Goal: Find specific page/section: Find specific page/section

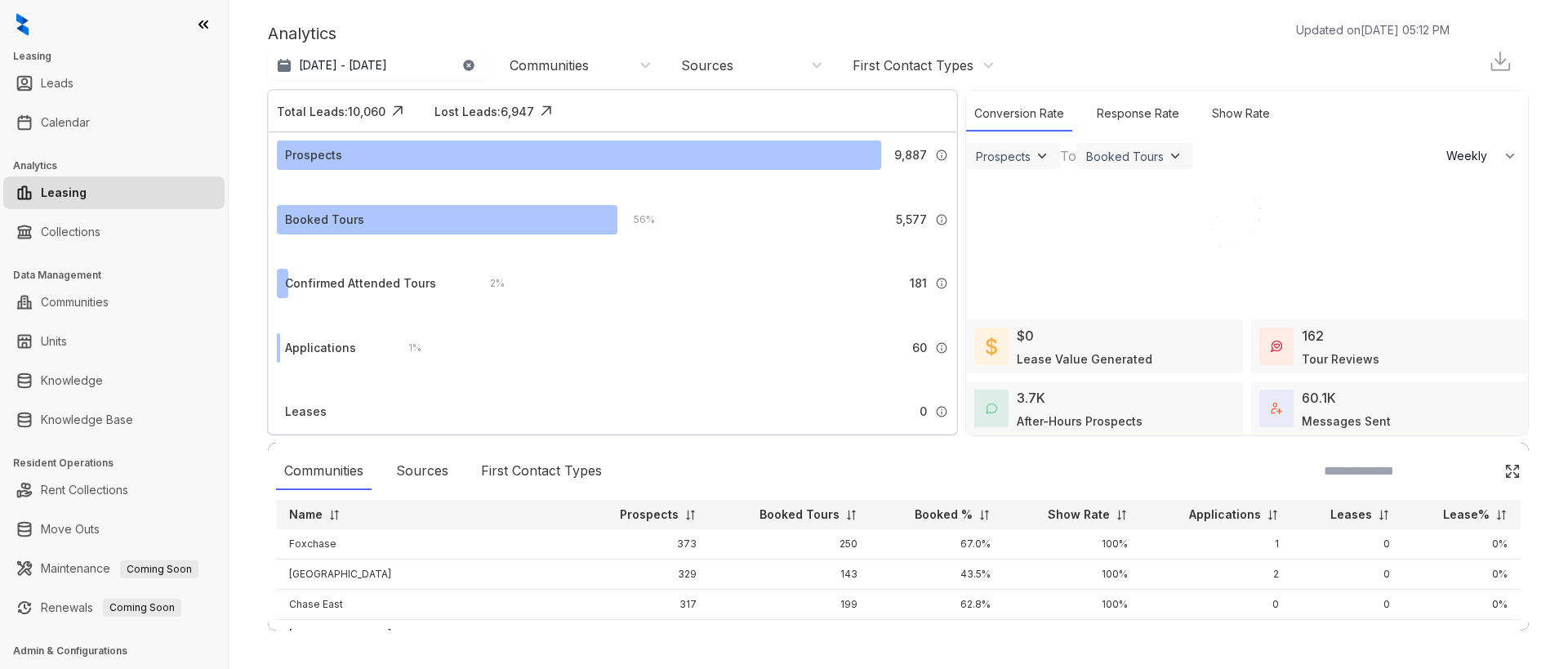
select select "******"
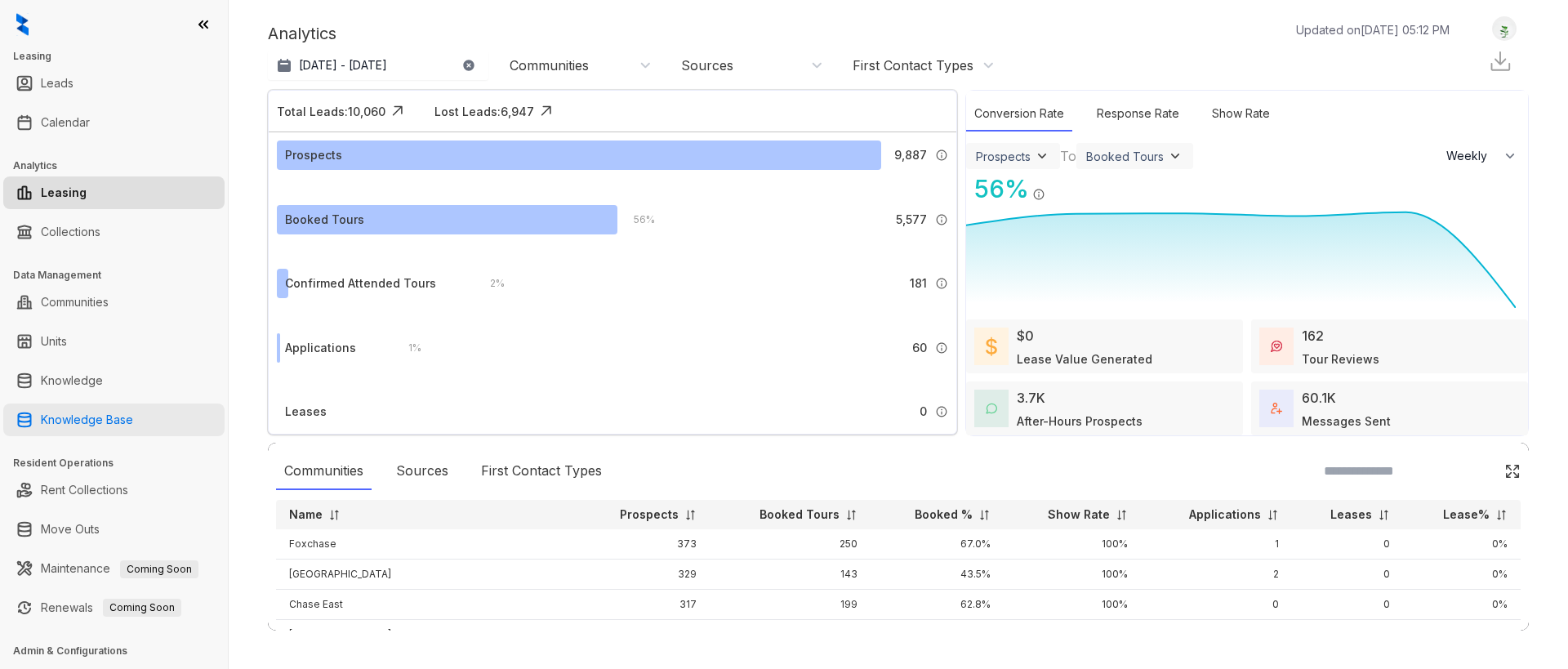
click at [85, 419] on link "Knowledge Base" at bounding box center [86, 419] width 92 height 32
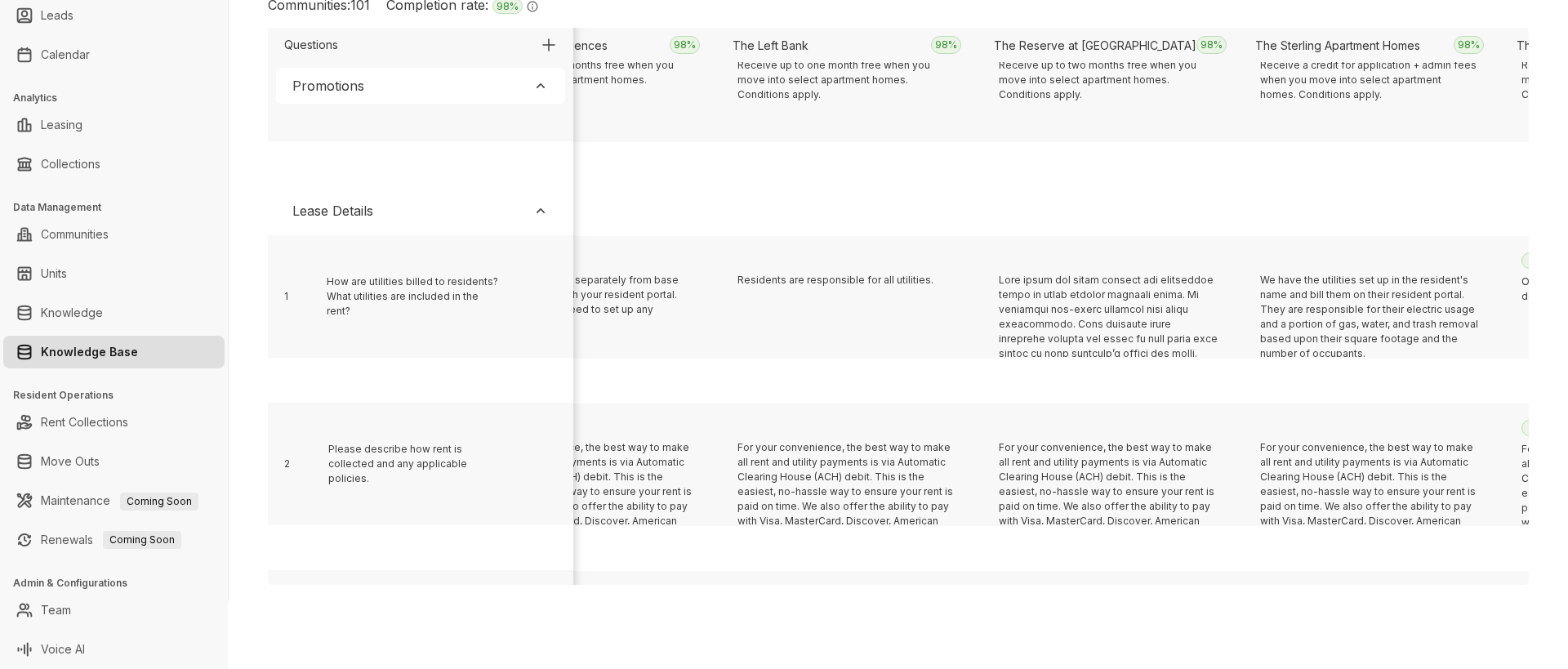
scroll to position [336, 7897]
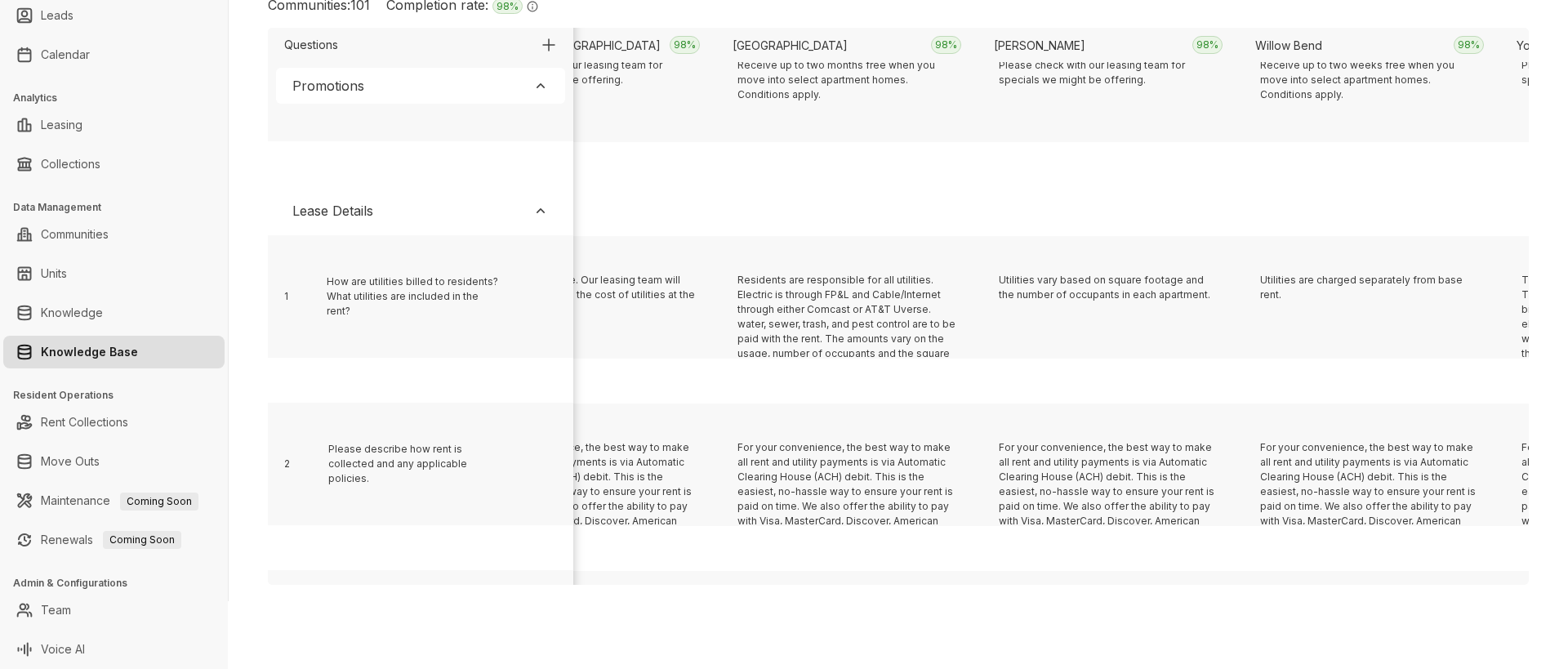
scroll to position [336, 2671]
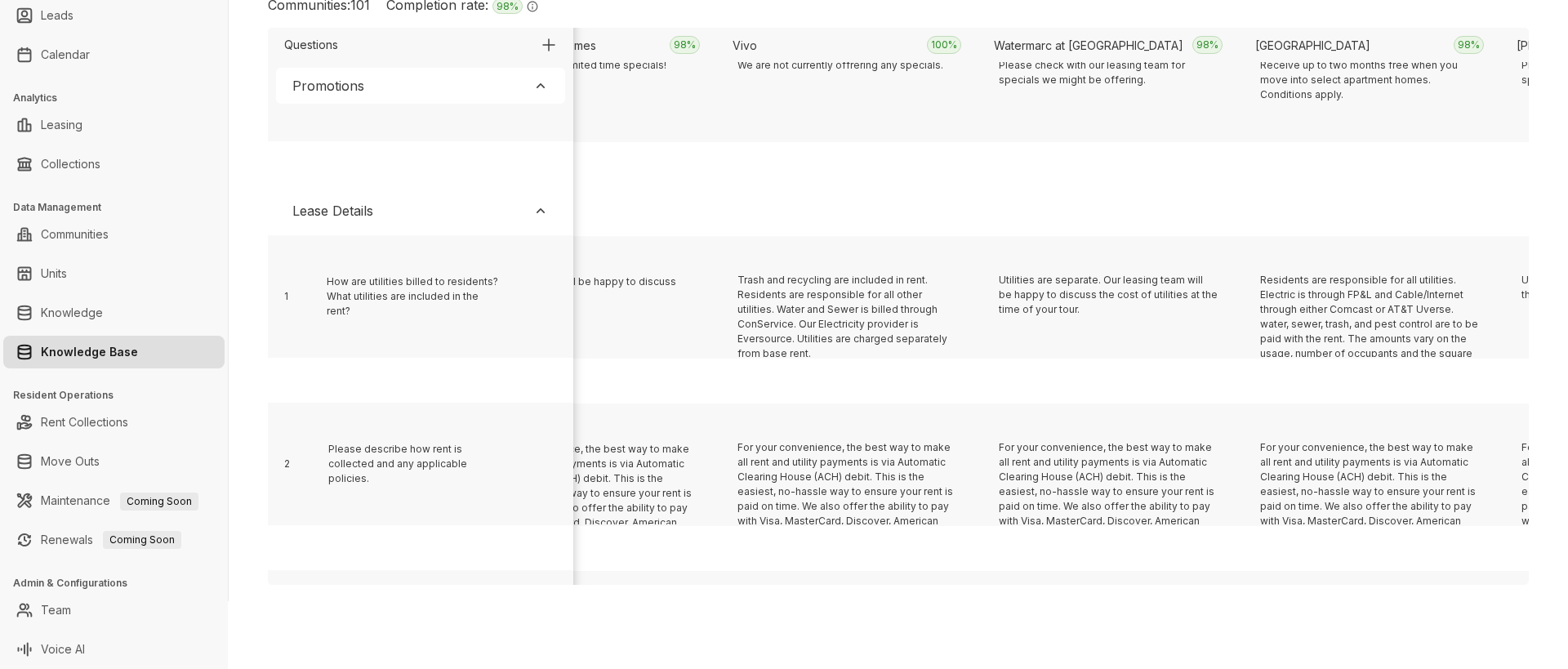
scroll to position [336, 6329]
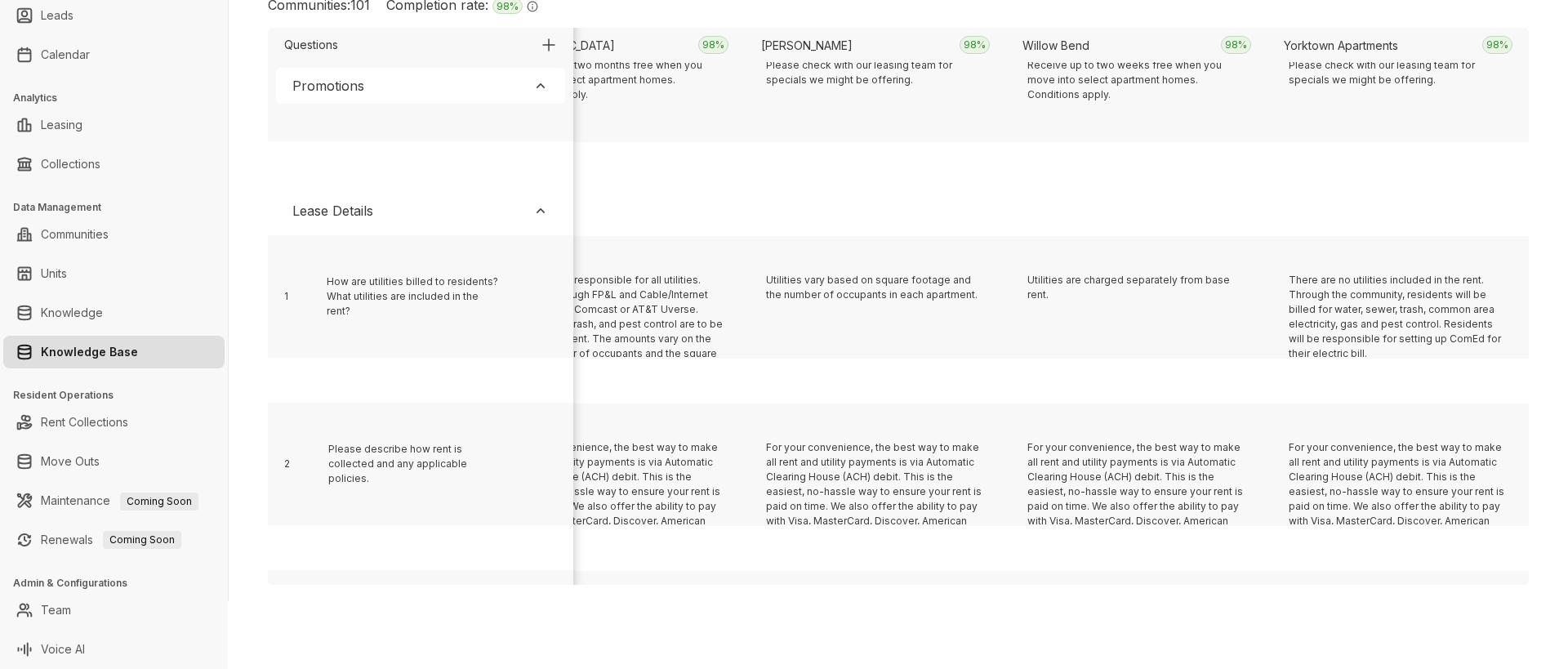
scroll to position [336, 3977]
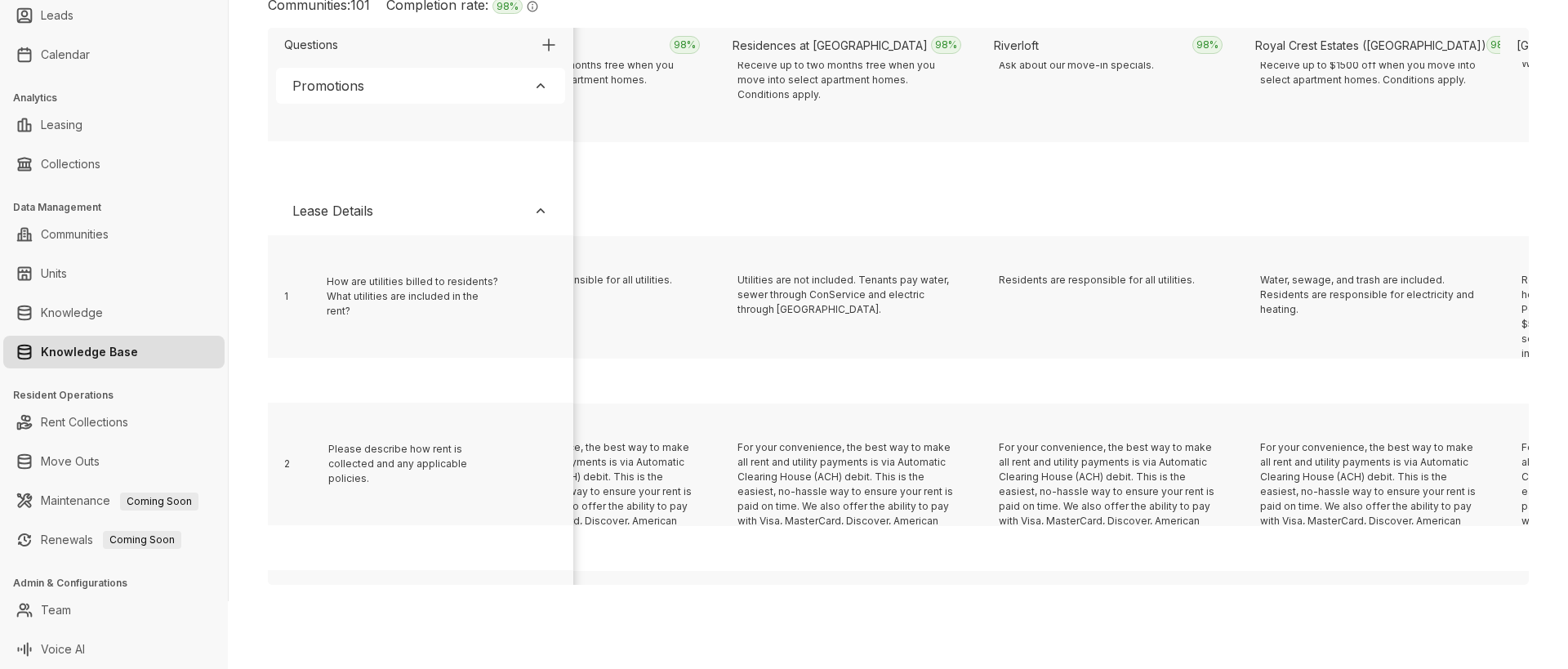
scroll to position [336, 15999]
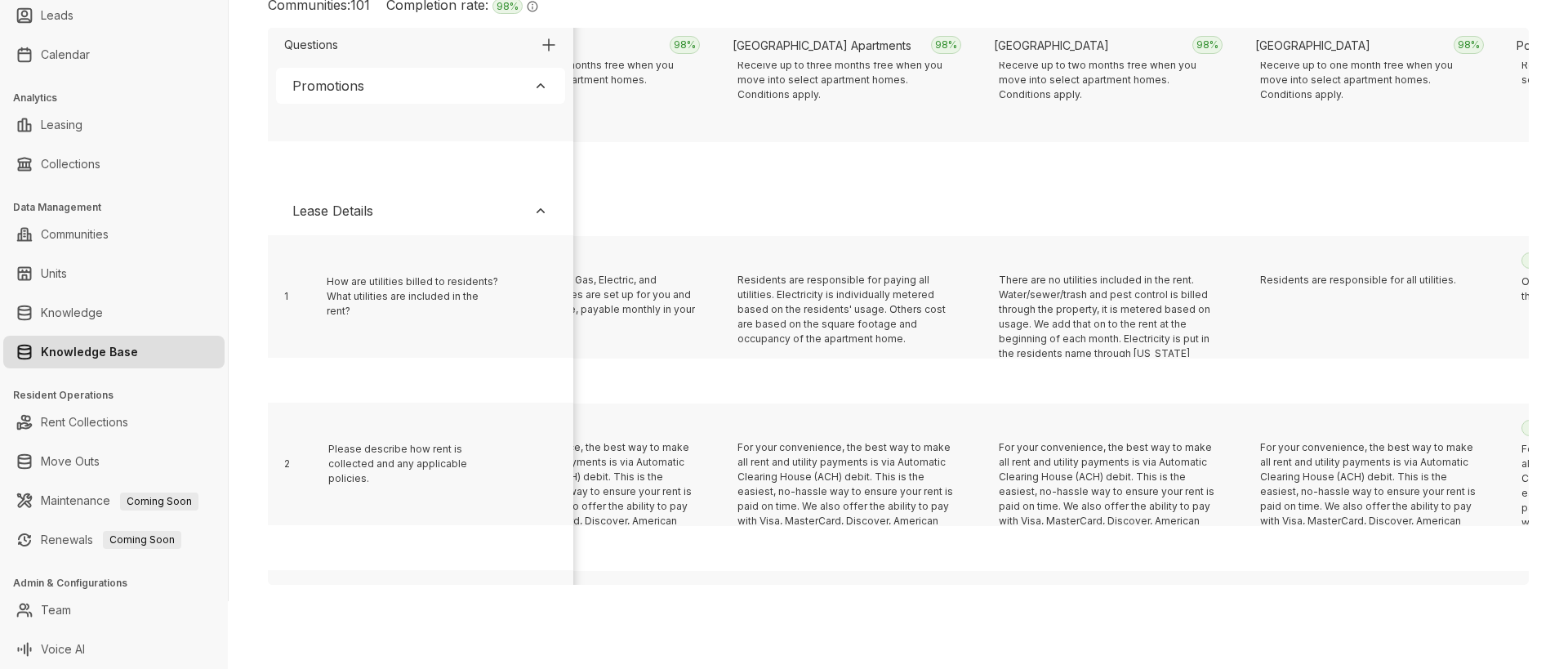
scroll to position [336, 14953]
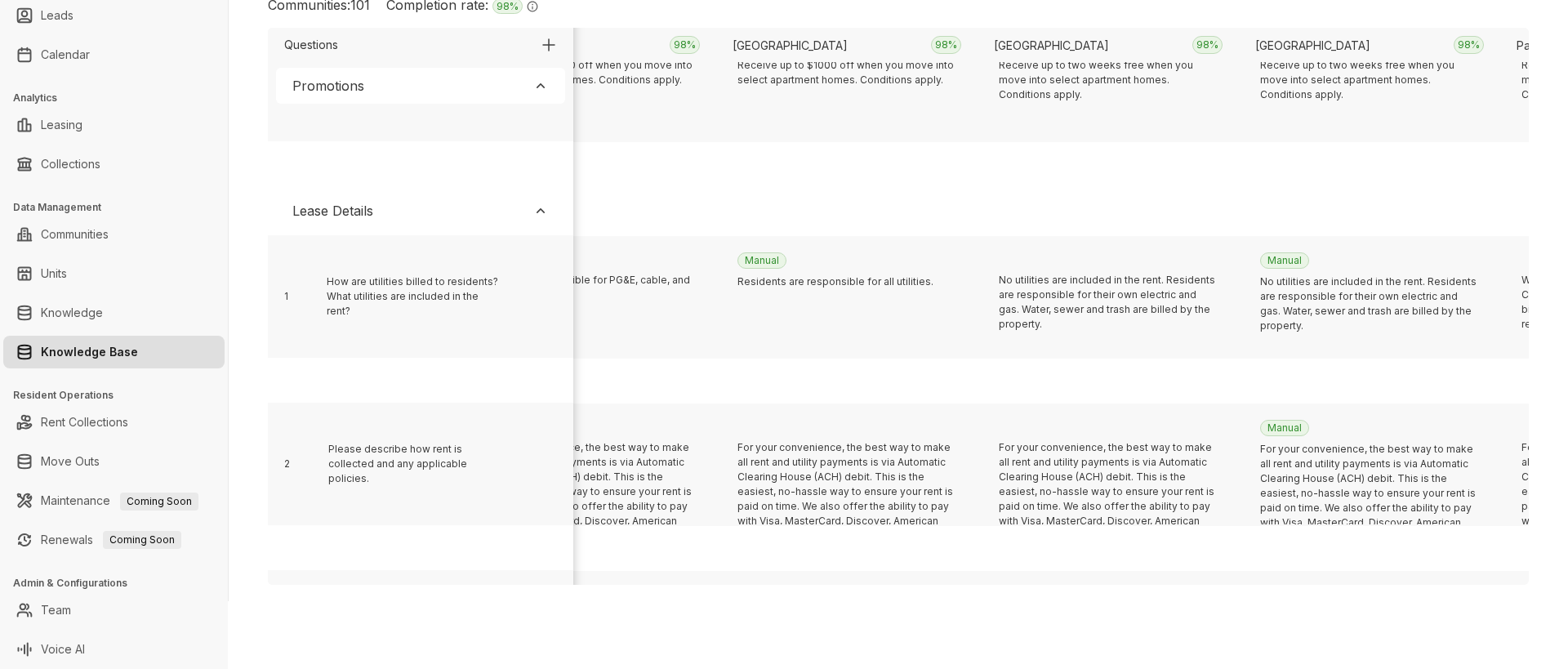
scroll to position [336, 5023]
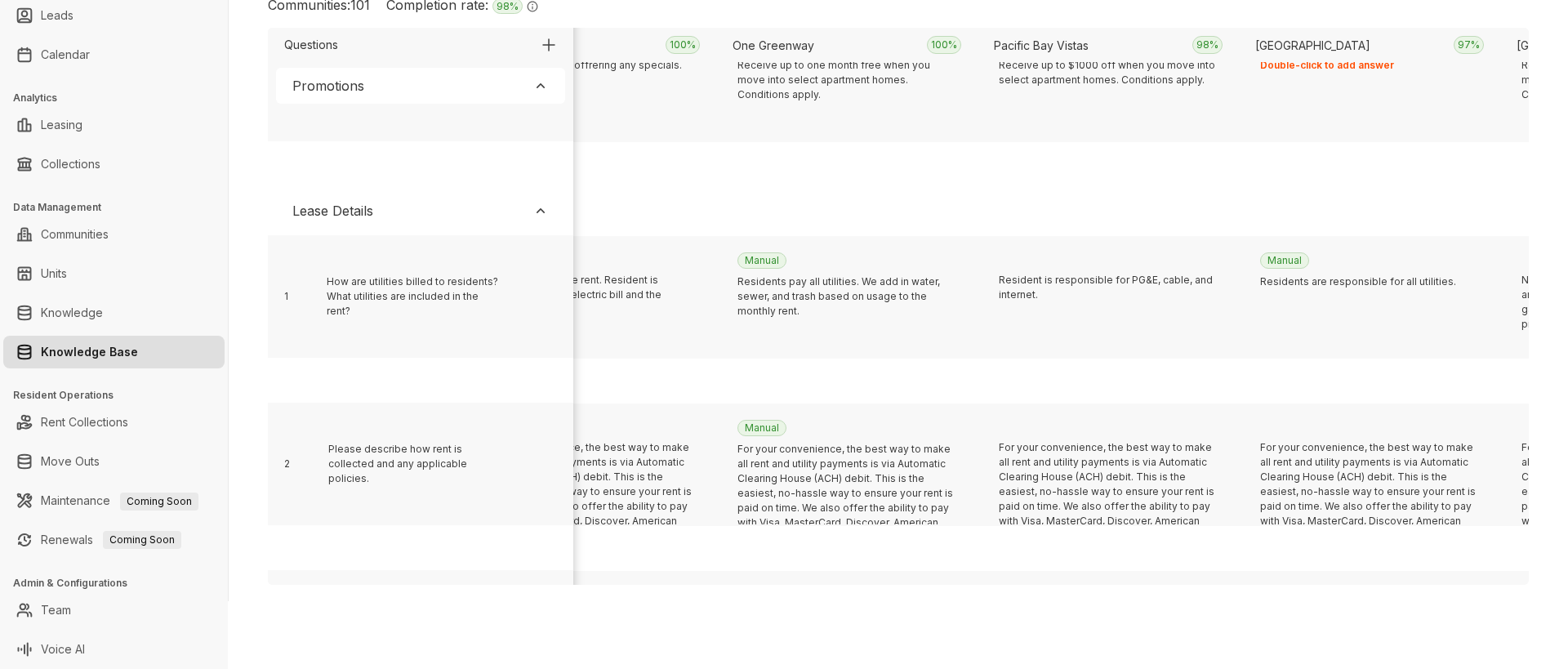
scroll to position [336, 10772]
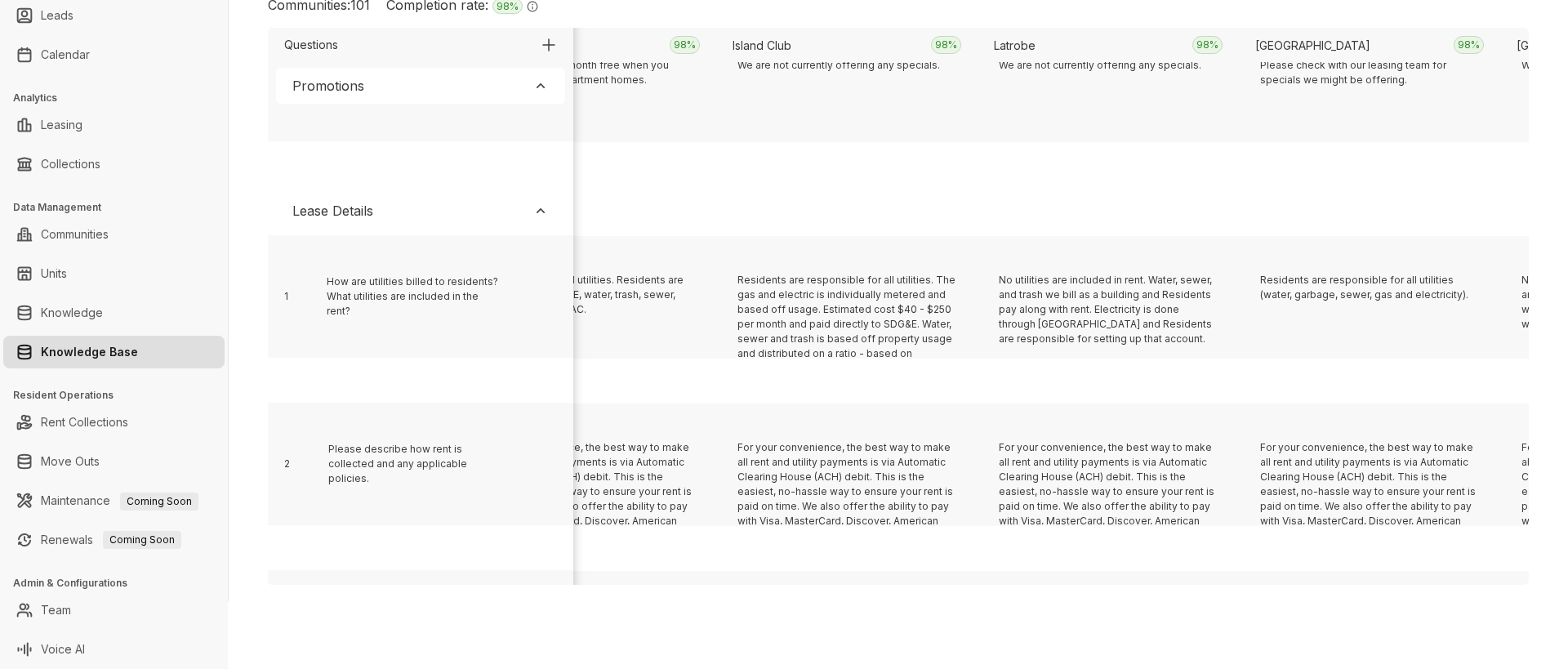
scroll to position [336, 6852]
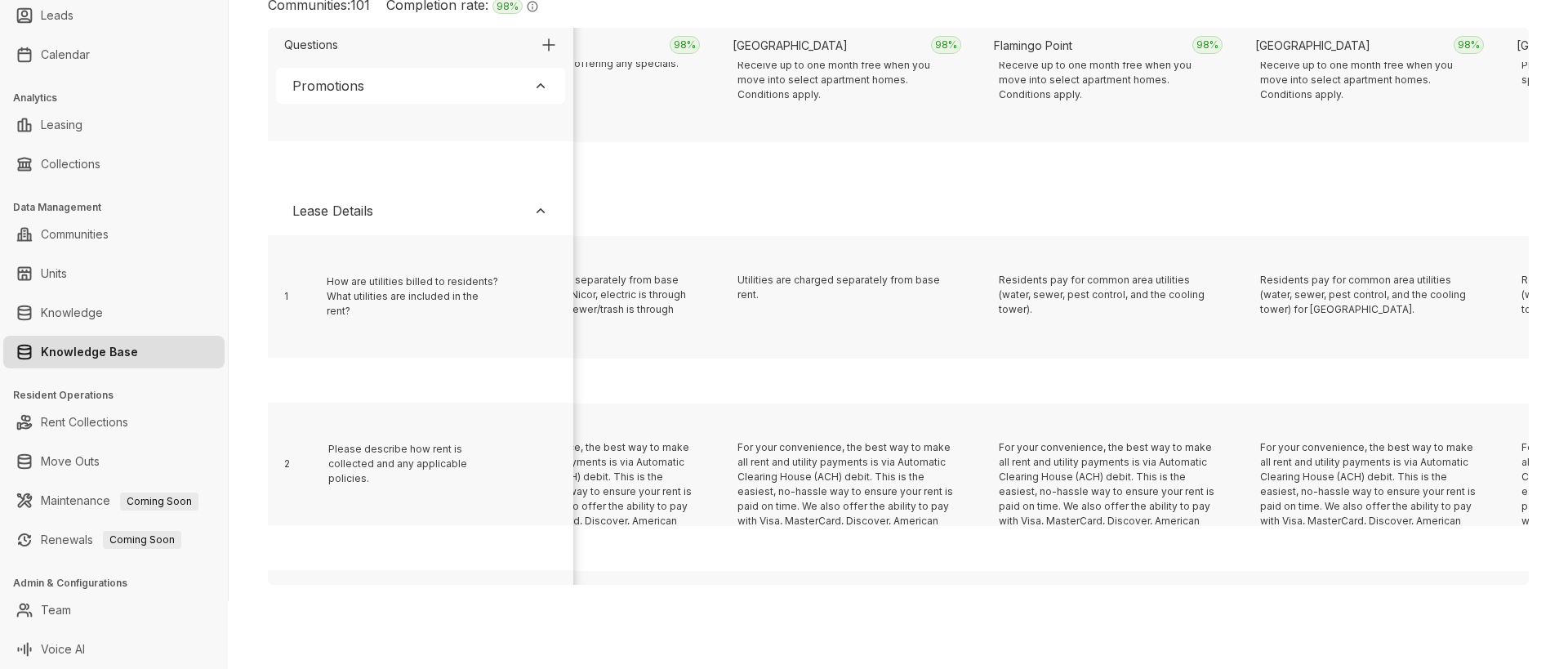
scroll to position [336, 580]
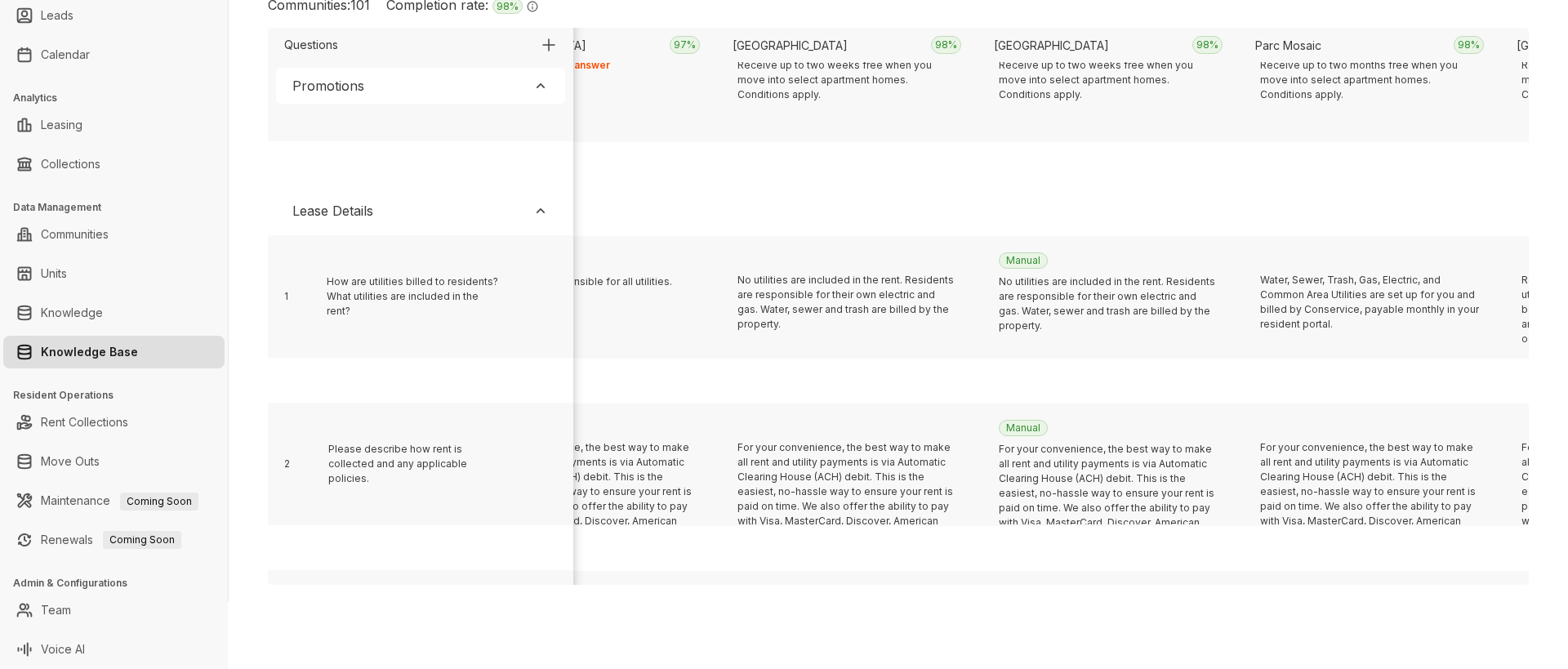
scroll to position [336, 2409]
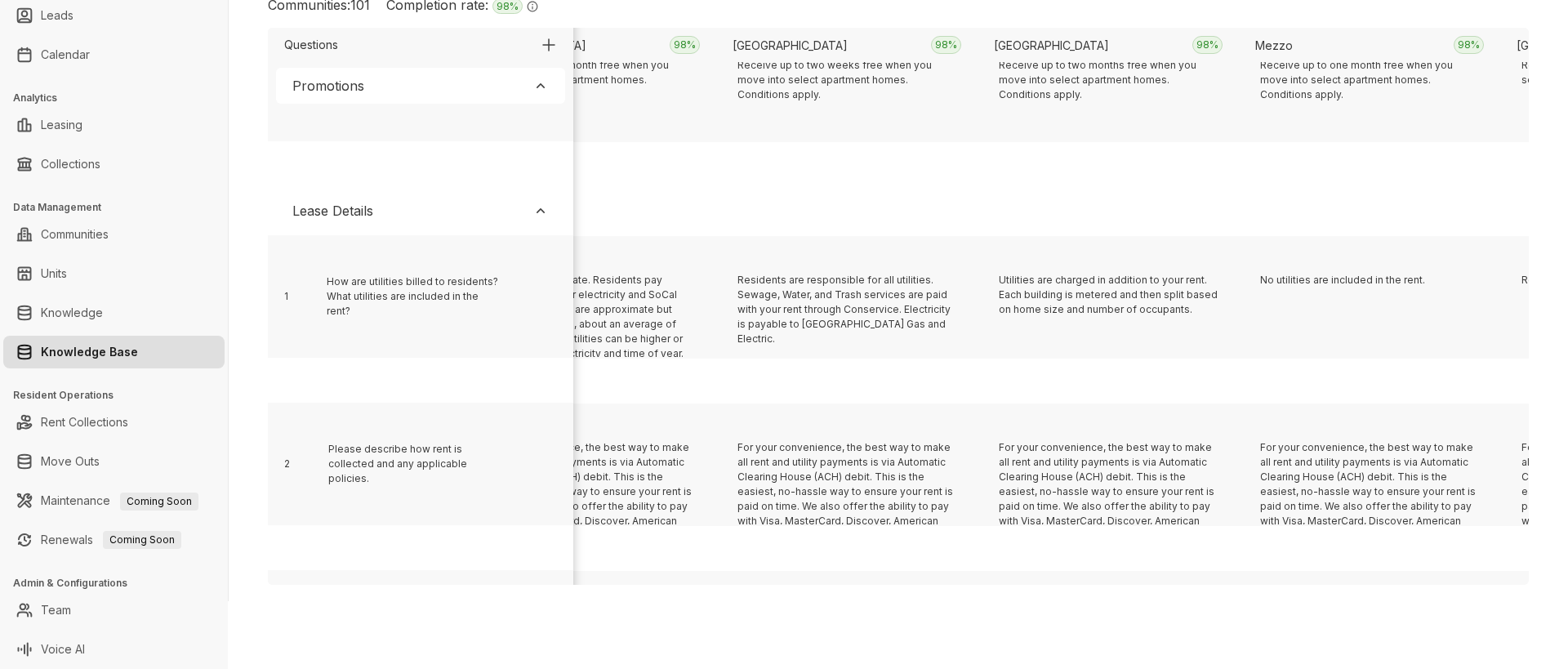
scroll to position [336, 9988]
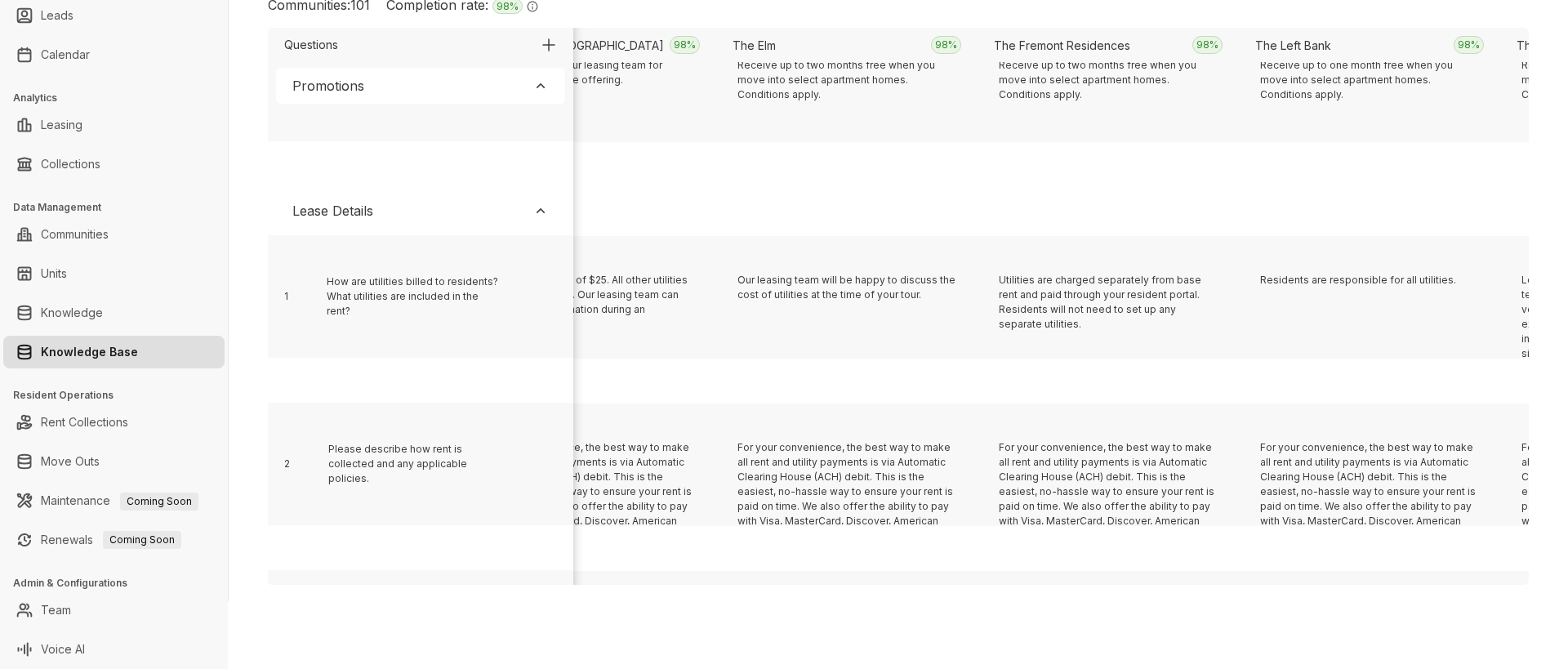
scroll to position [336, 19135]
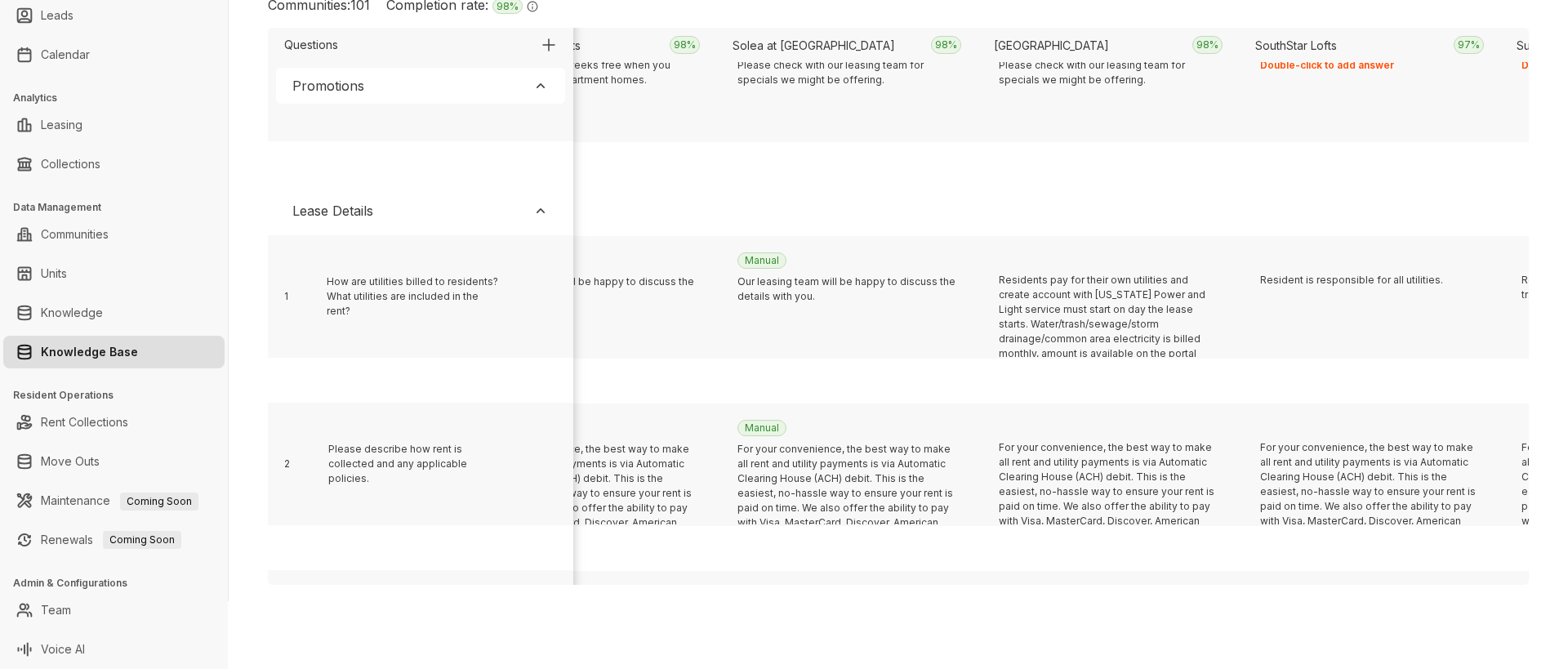
scroll to position [336, 1625]
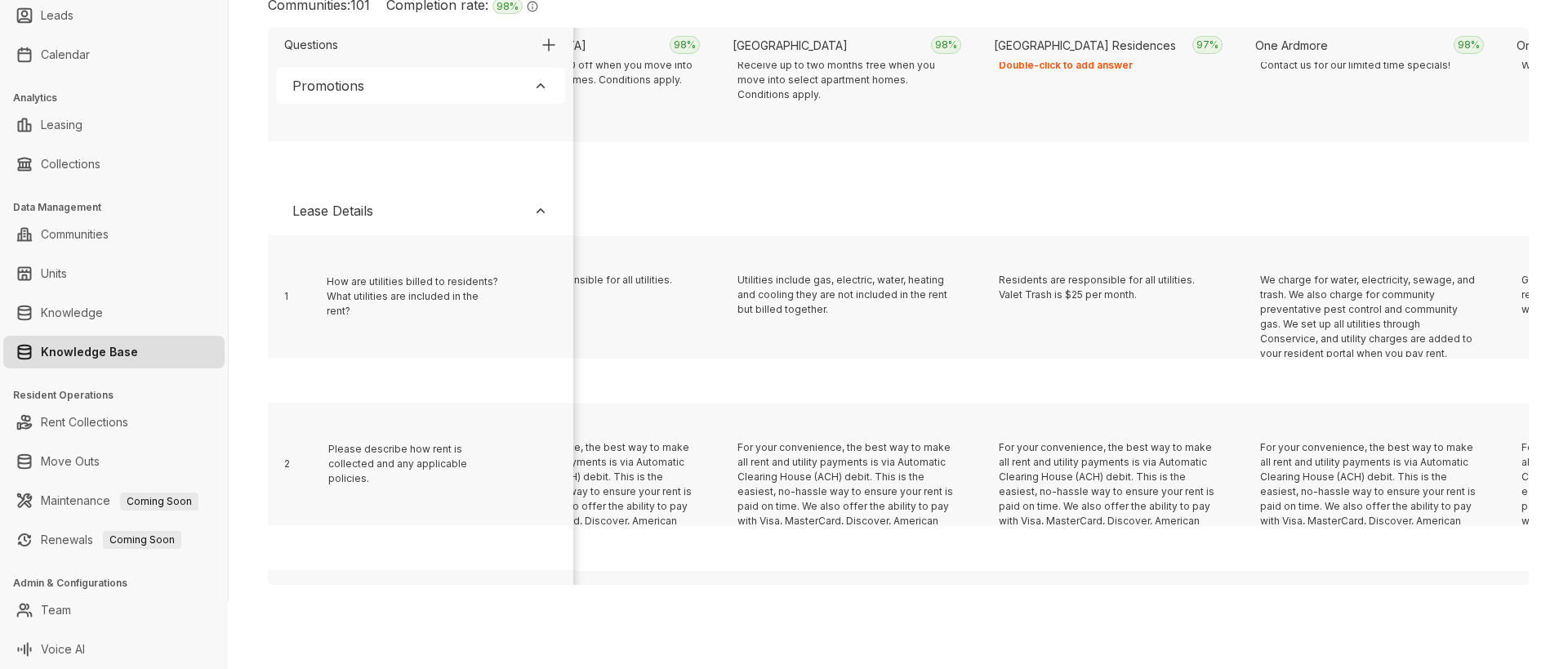
scroll to position [336, 5284]
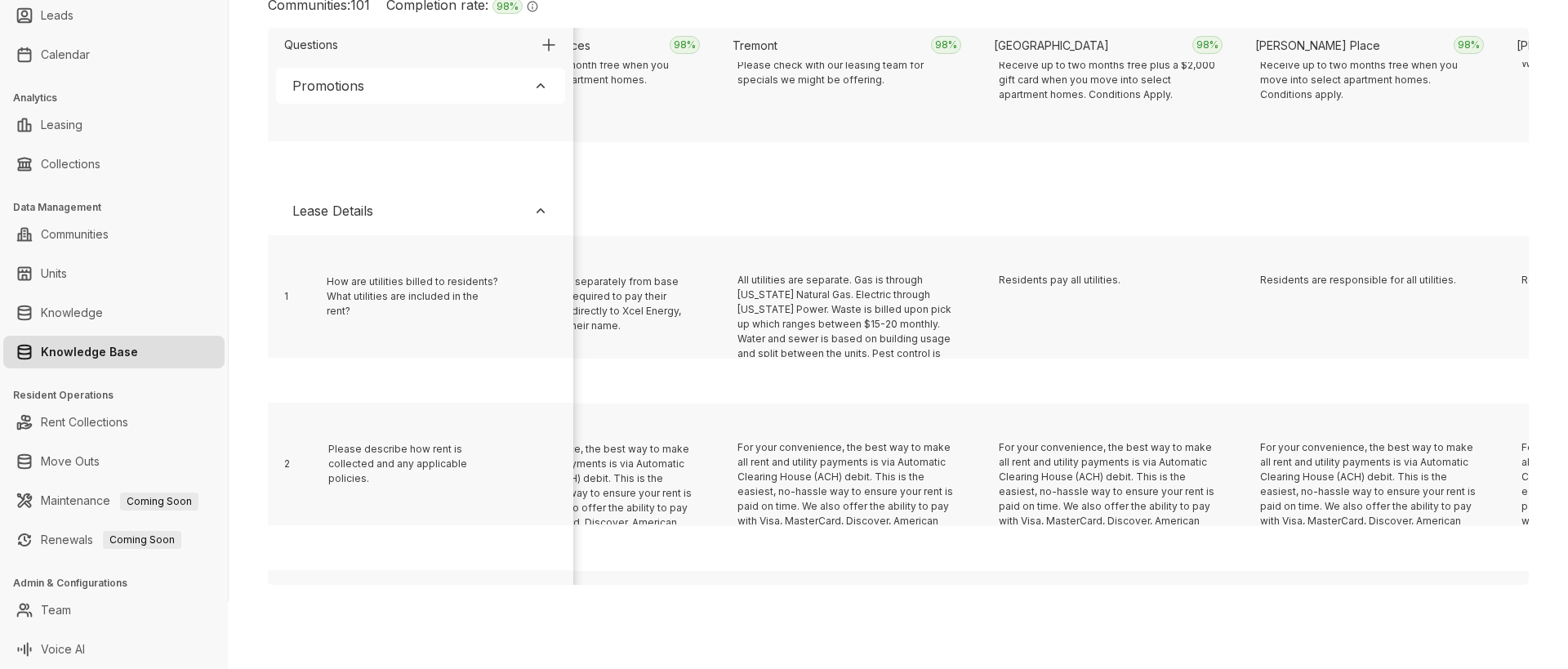
scroll to position [336, 12863]
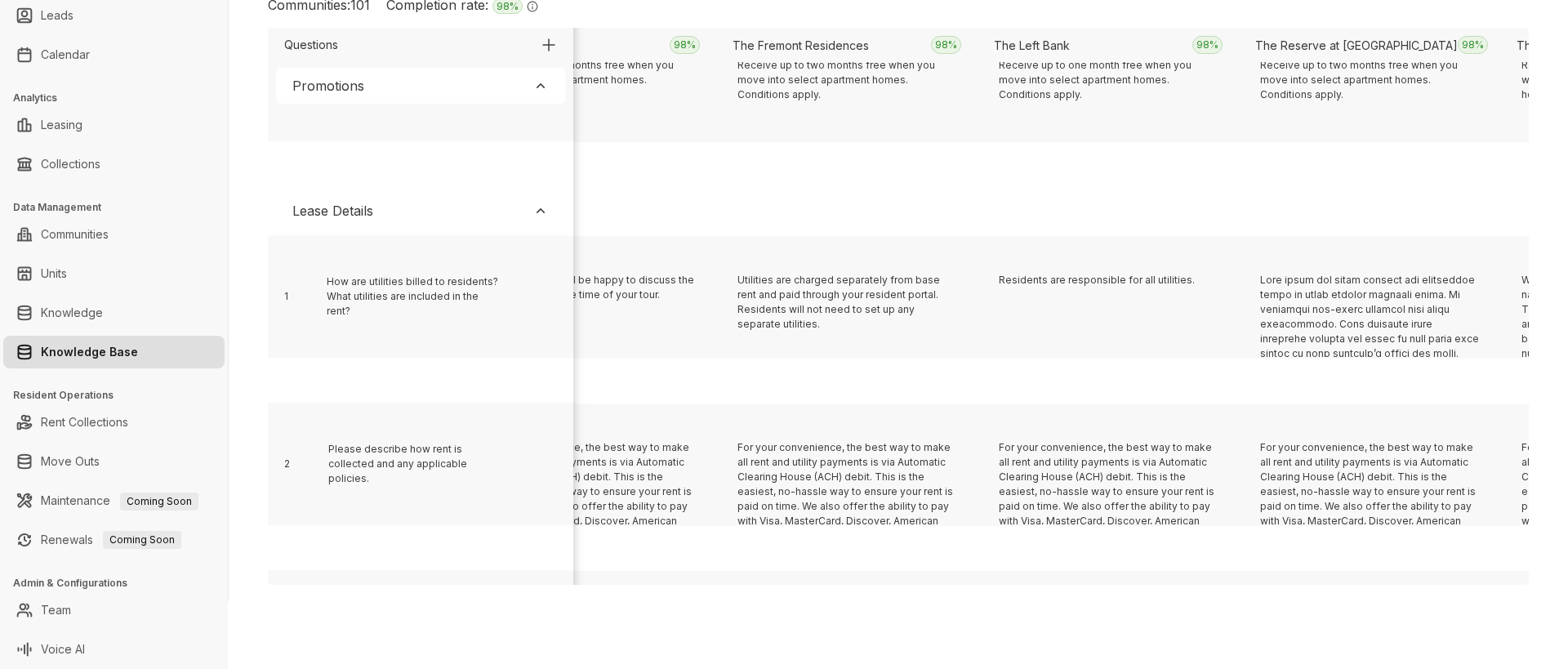
scroll to position [336, 6591]
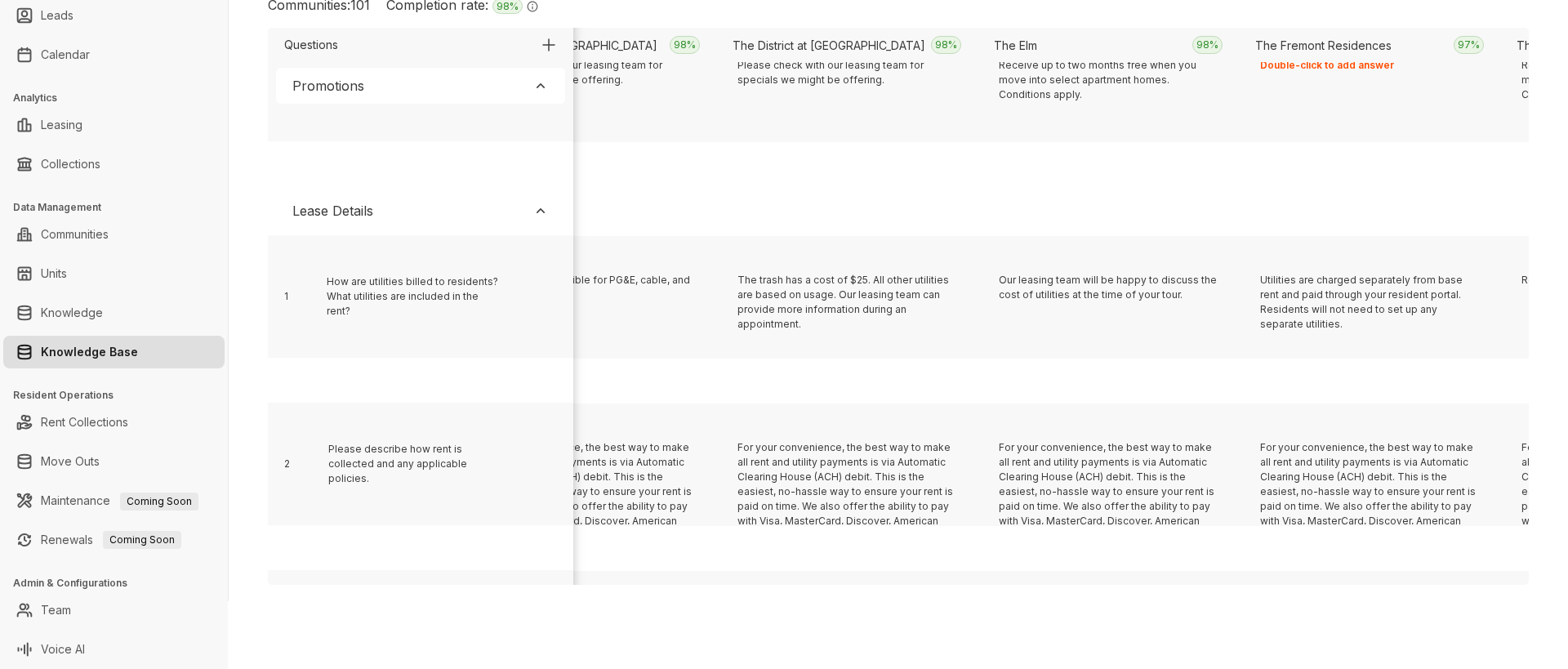
scroll to position [336, 17567]
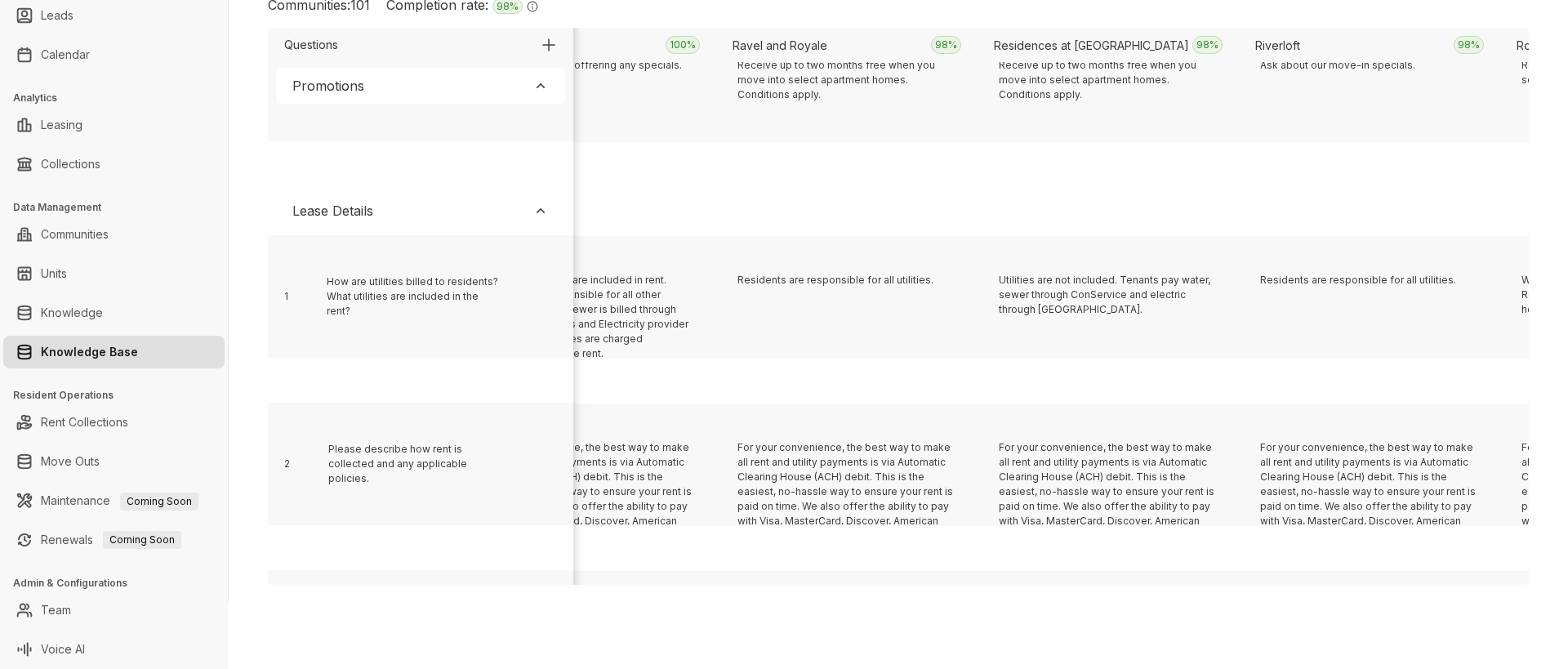
scroll to position [336, 15476]
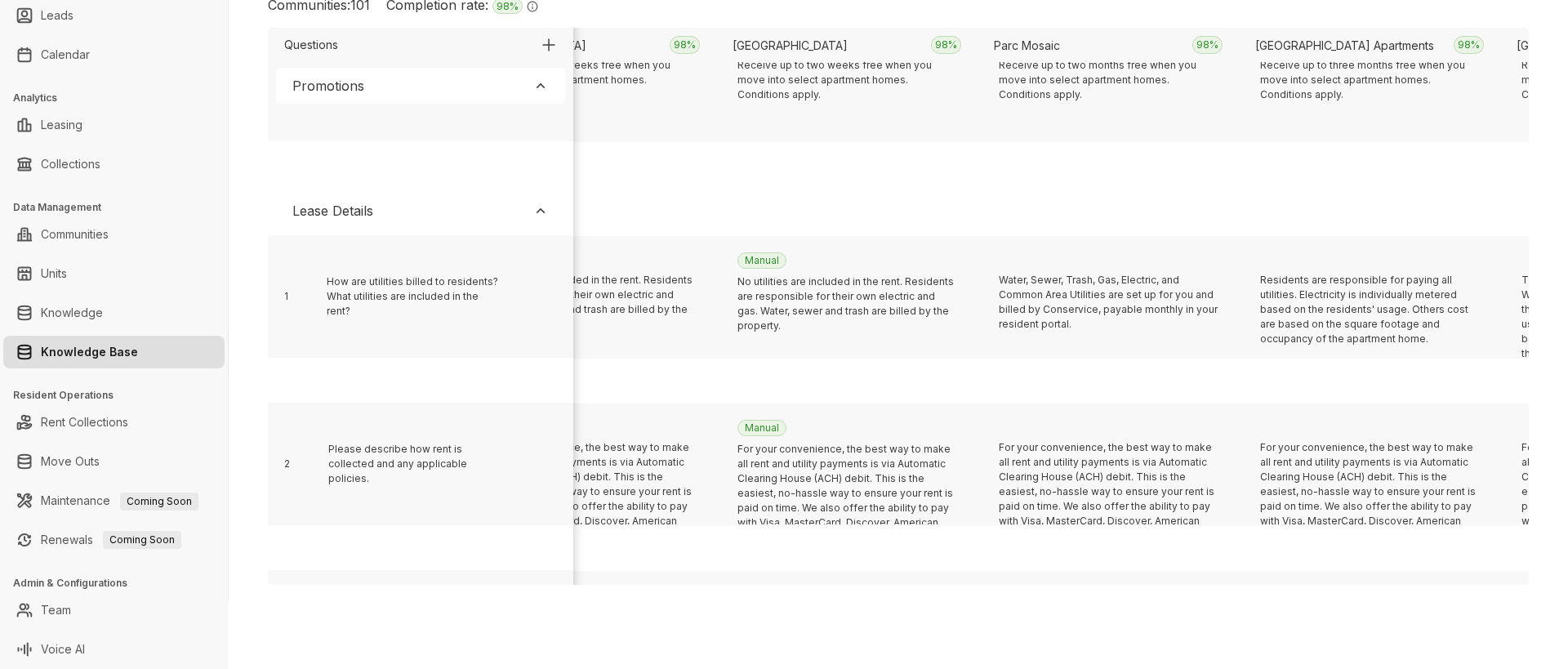
scroll to position [336, 11295]
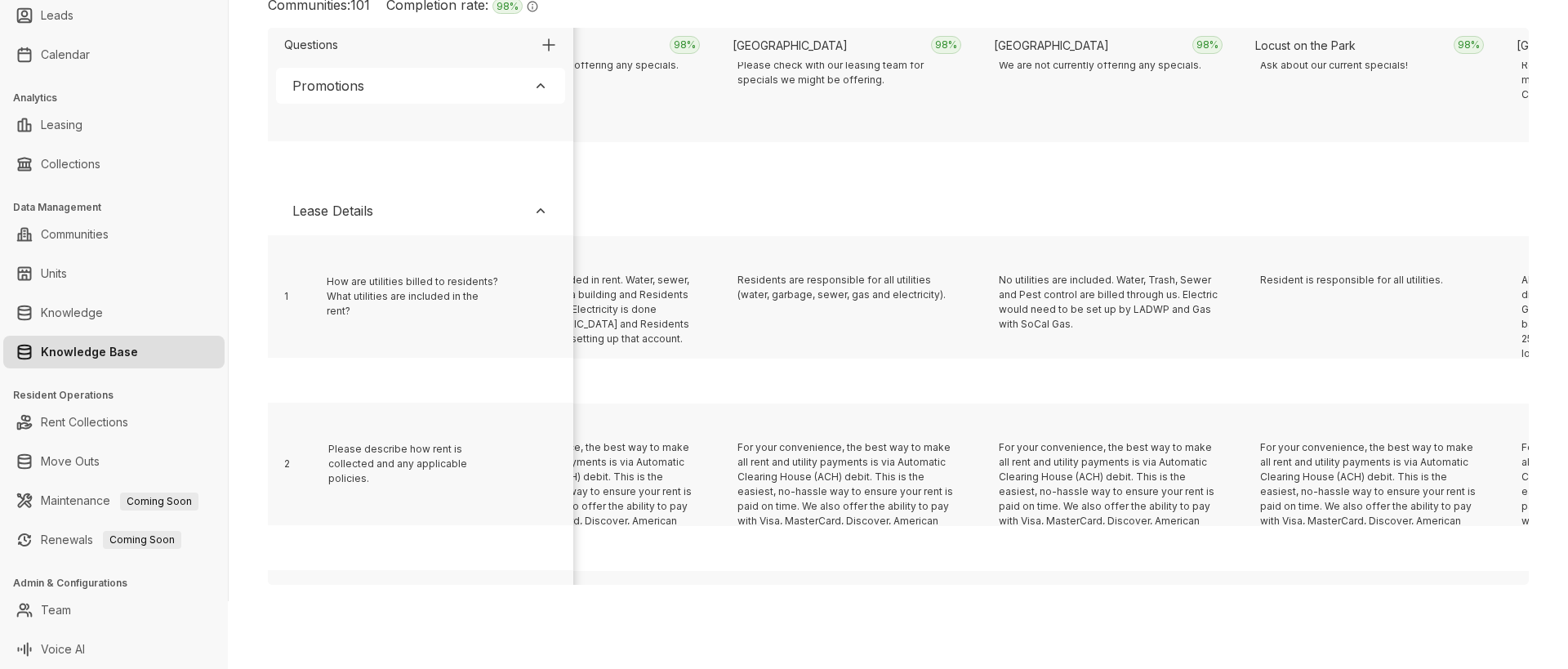
scroll to position [336, 5545]
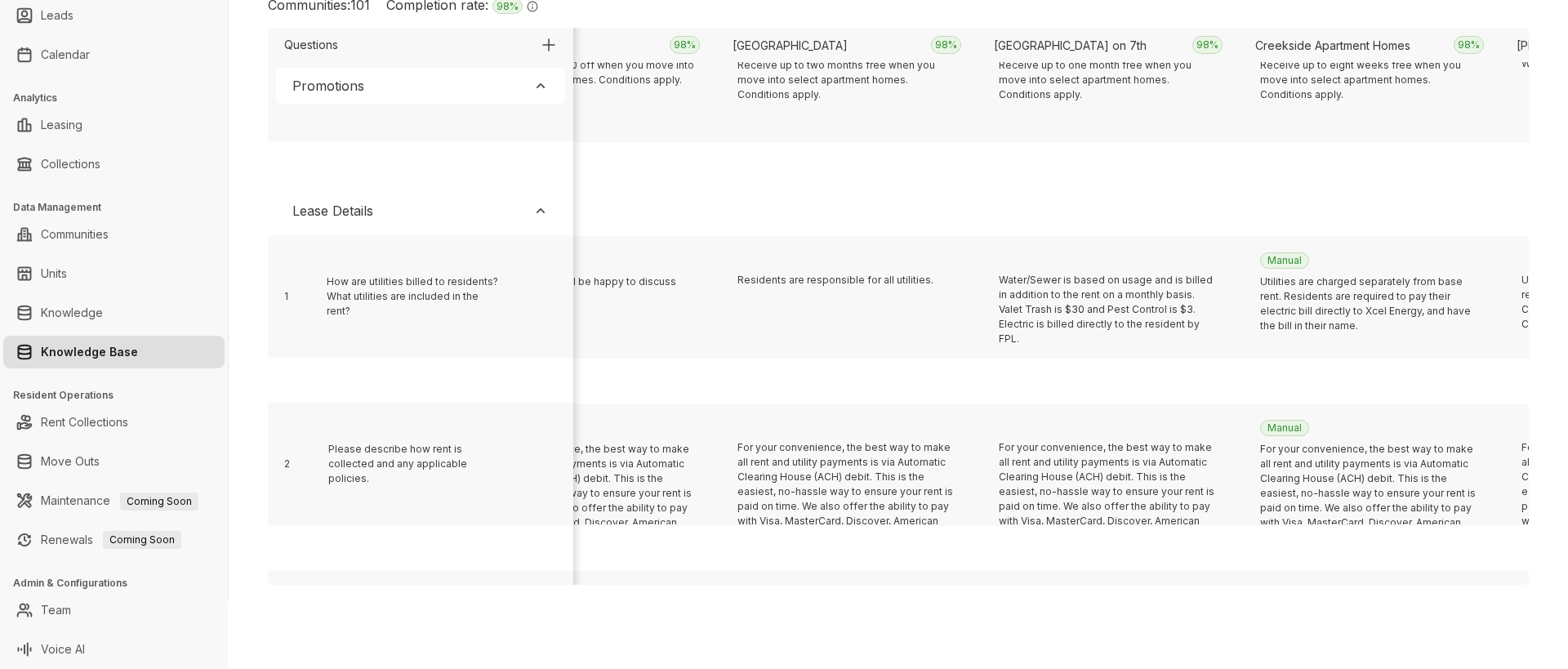
scroll to position [336, 3455]
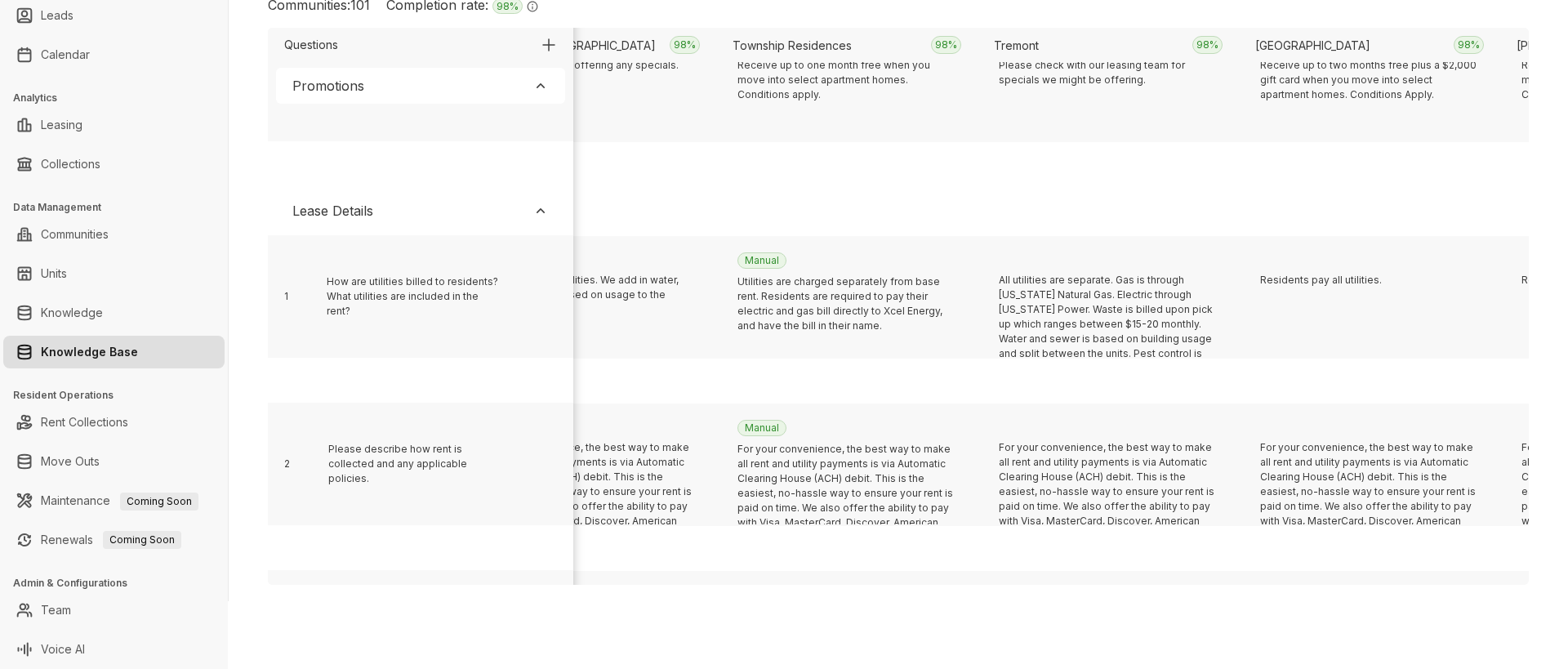
scroll to position [336, 20180]
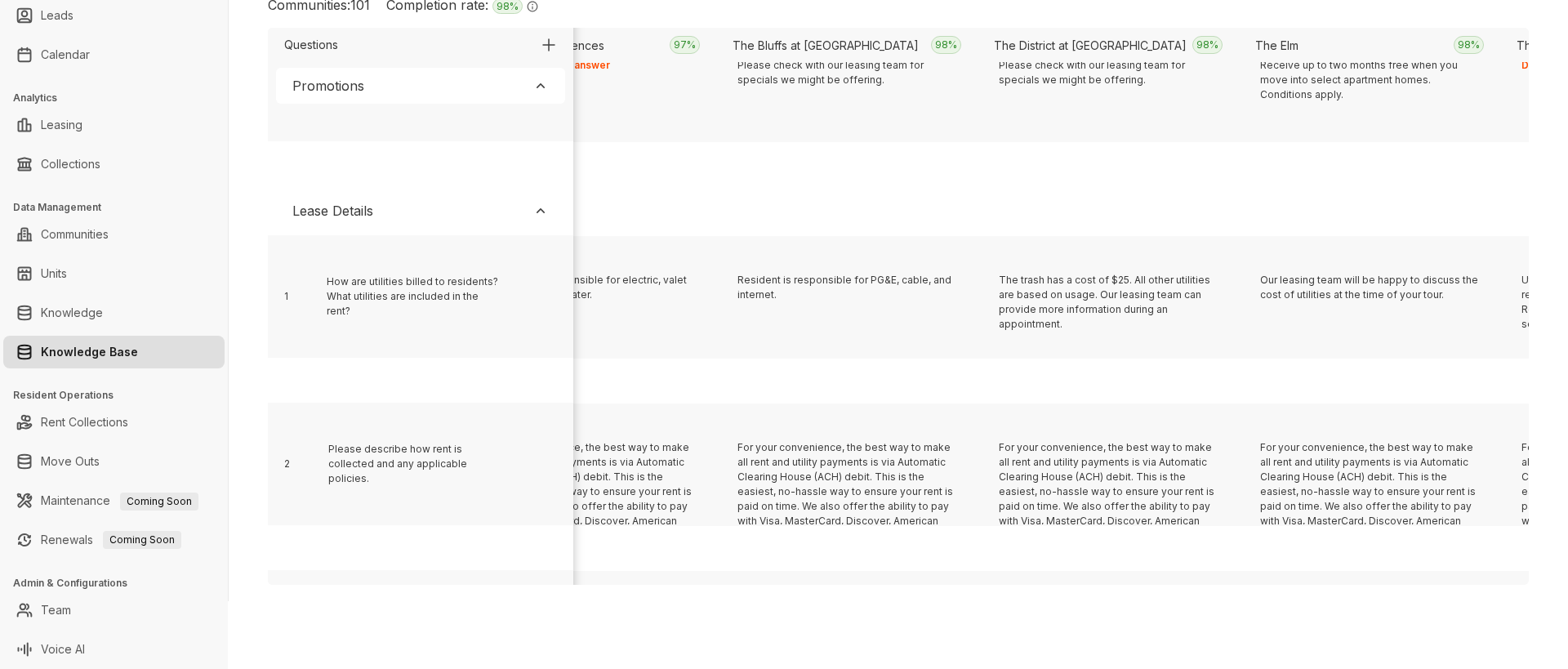
scroll to position [336, 3716]
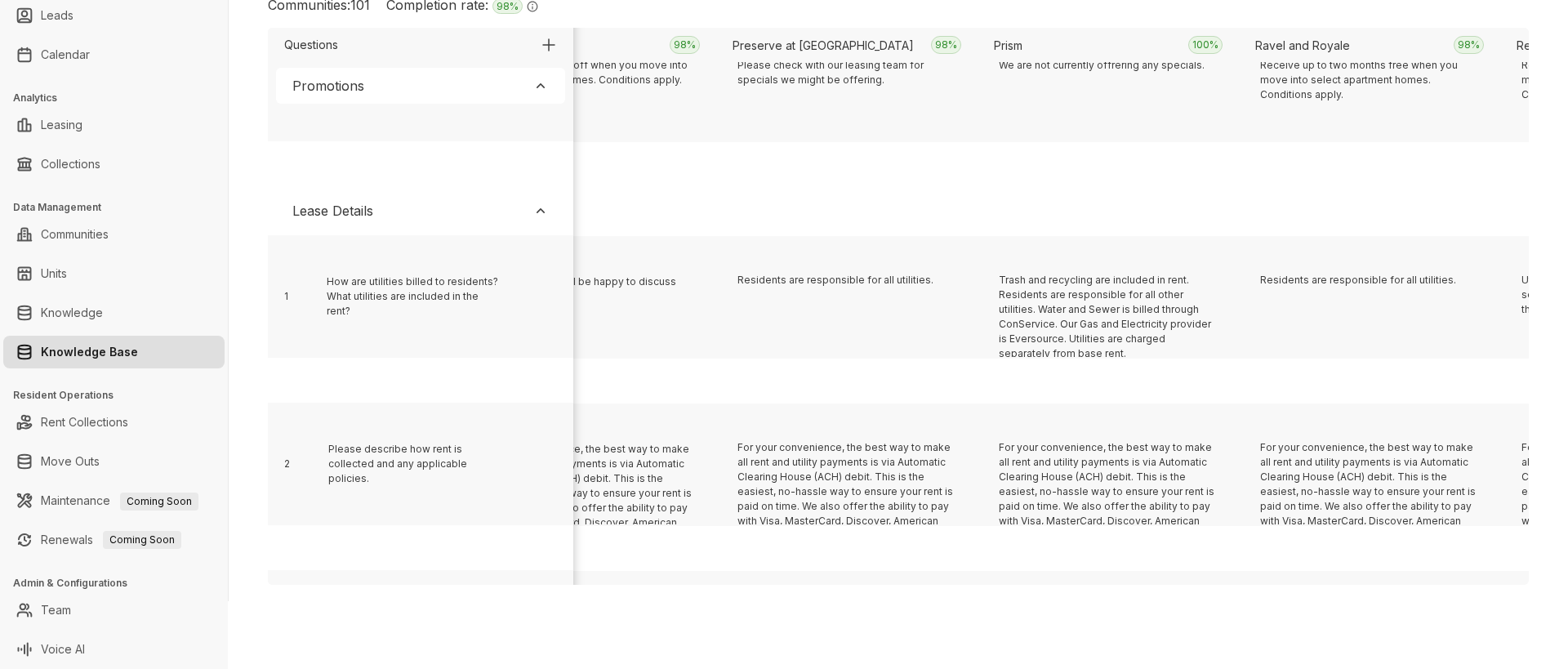
scroll to position [336, 7375]
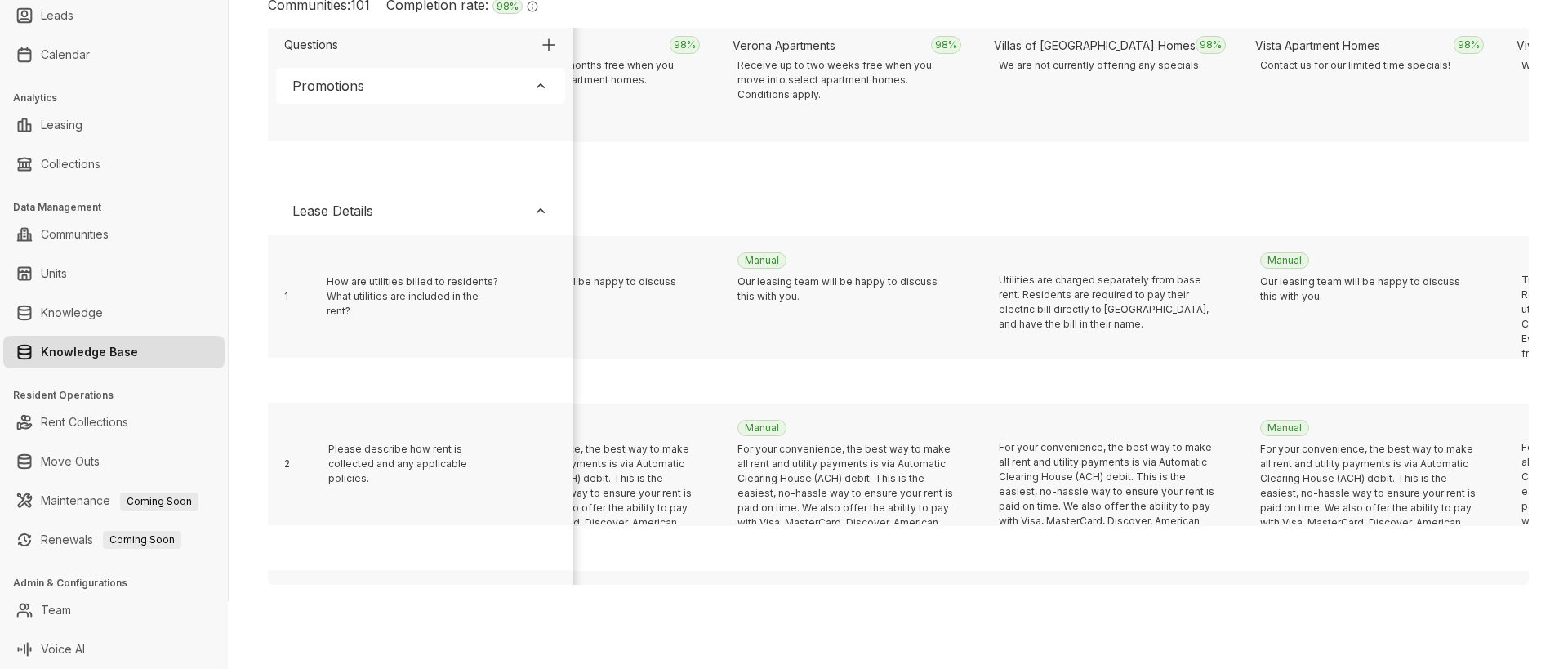
scroll to position [336, 4761]
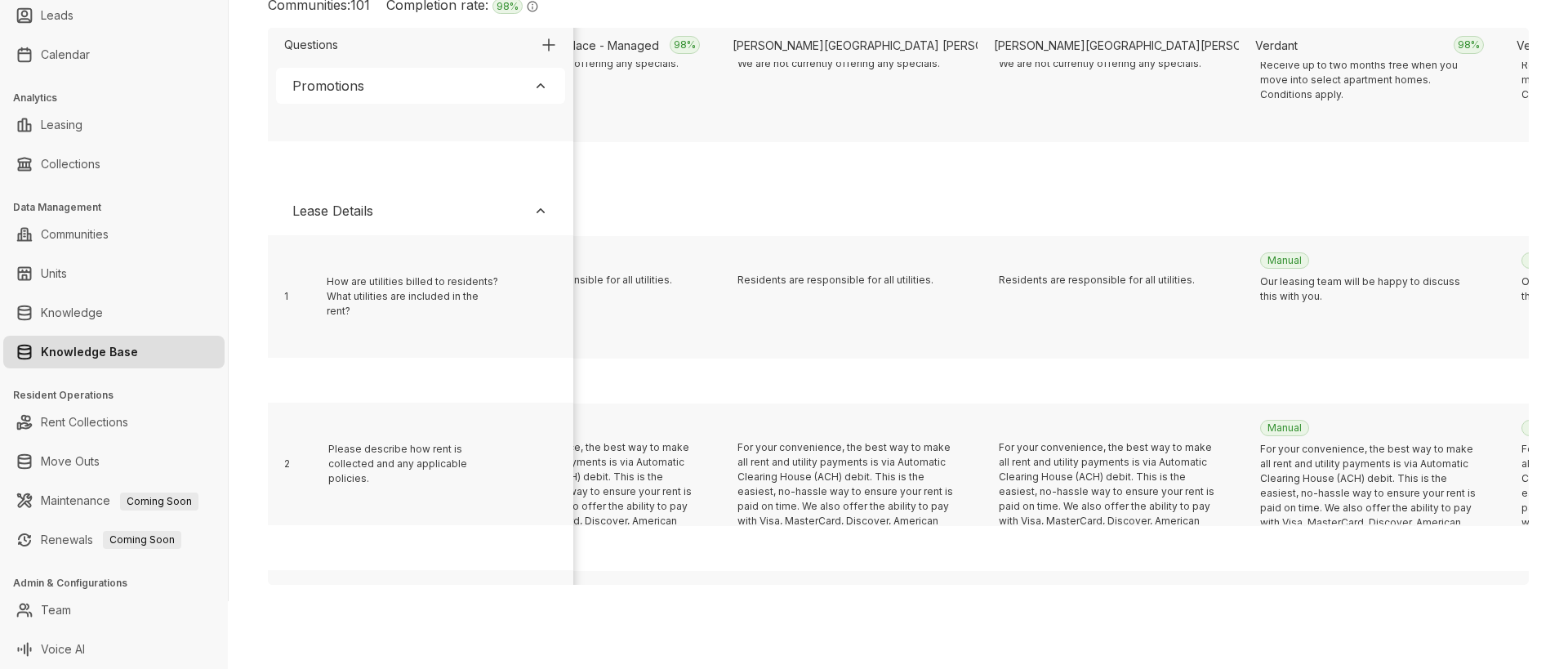
scroll to position [336, 16260]
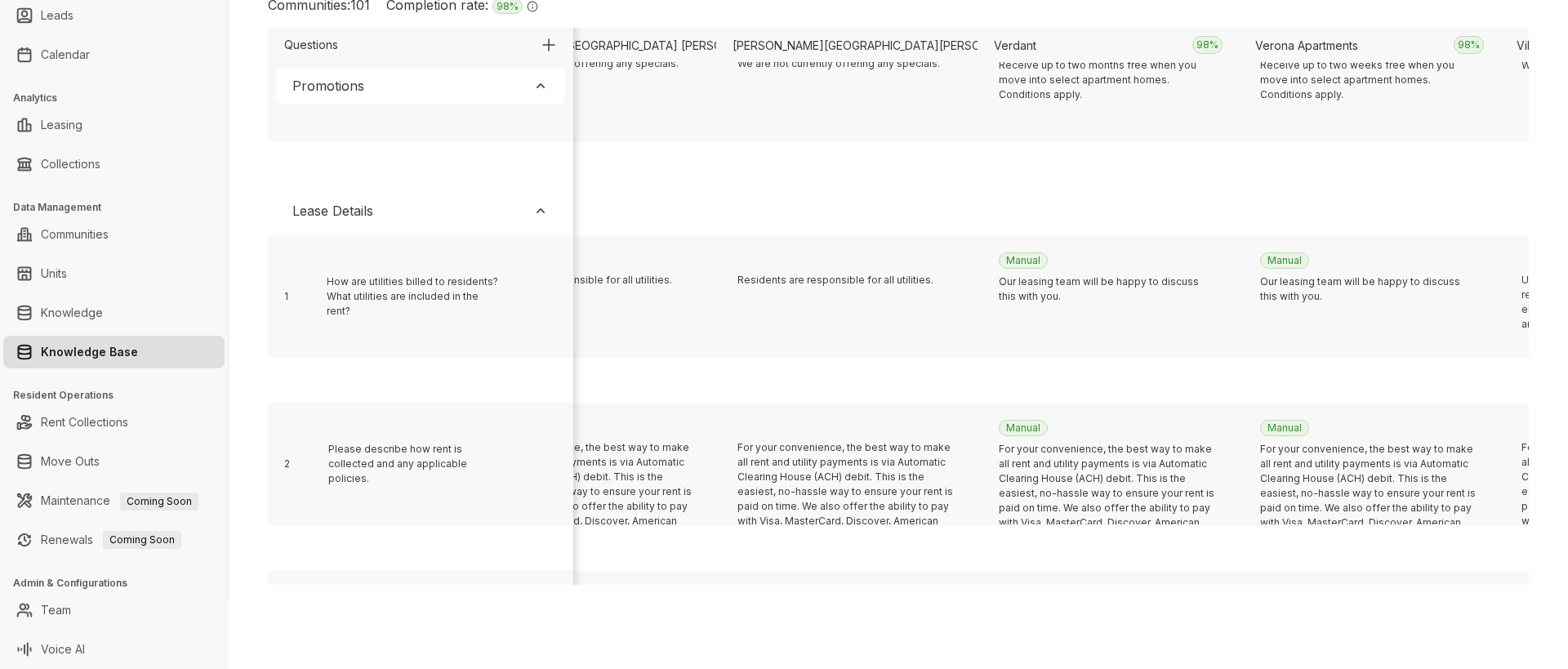
scroll to position [336, 1887]
